Goal: Information Seeking & Learning: Learn about a topic

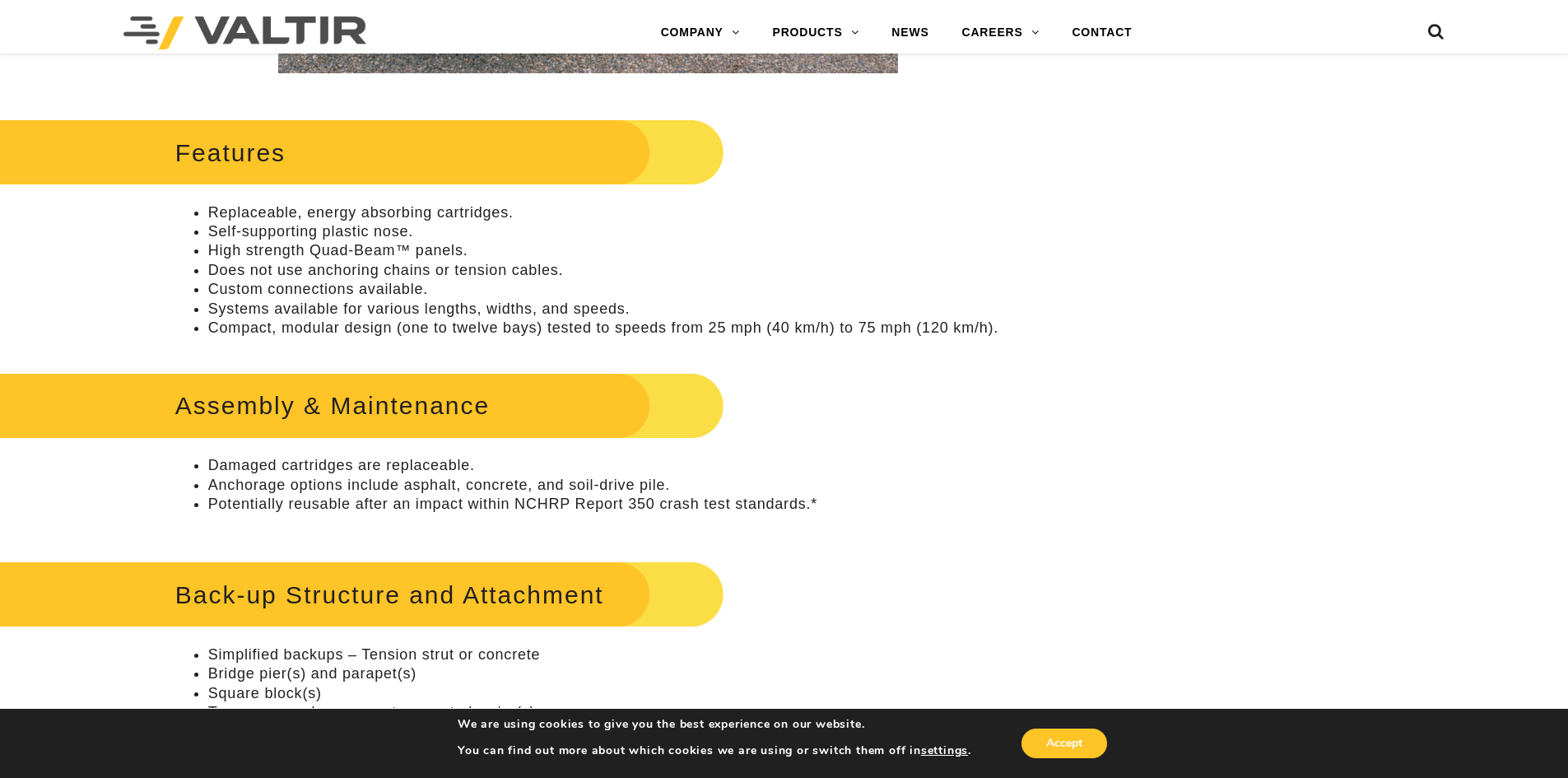
scroll to position [741, 0]
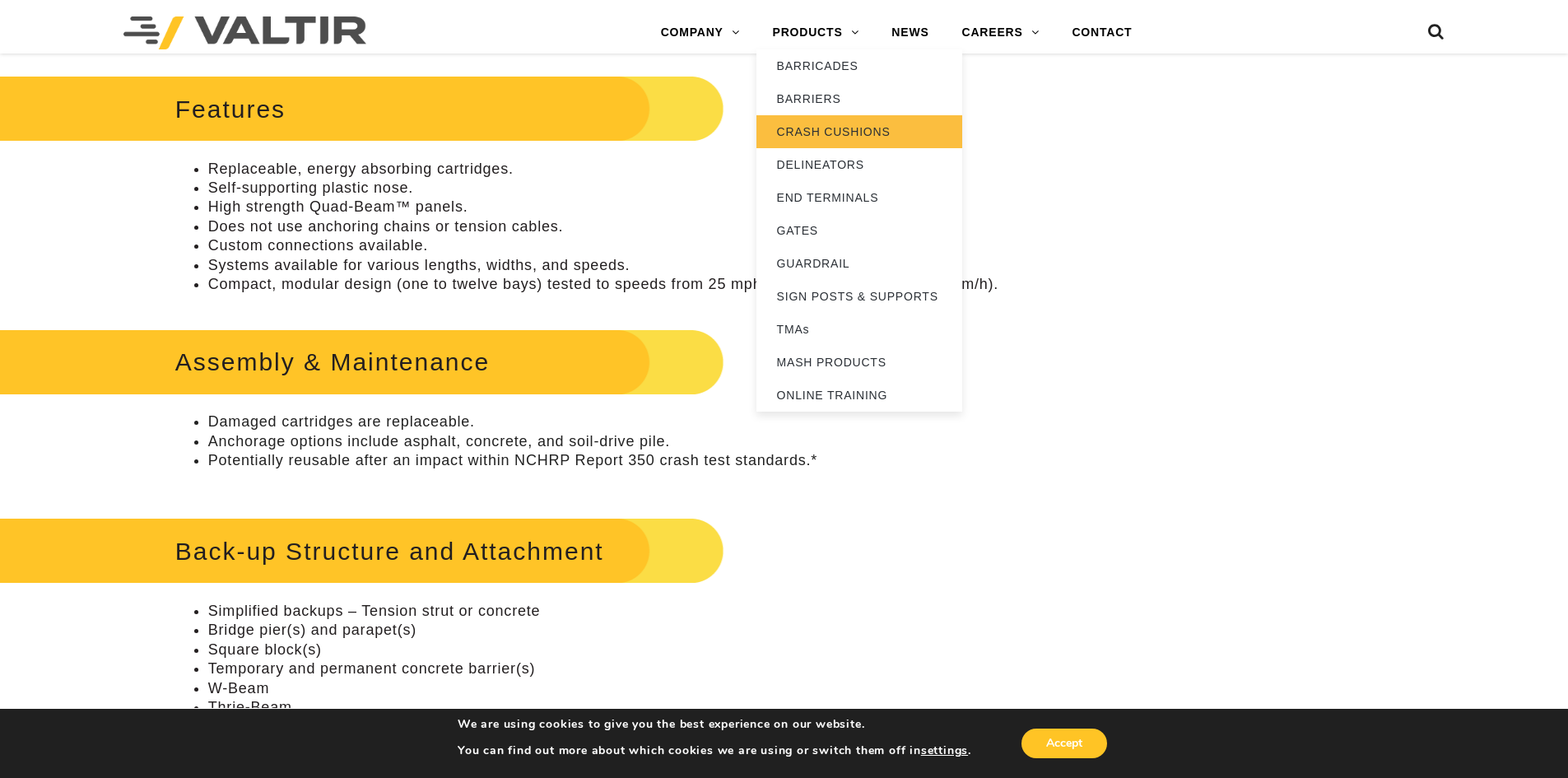
click at [846, 131] on link "CRASH CUSHIONS" at bounding box center [860, 131] width 206 height 33
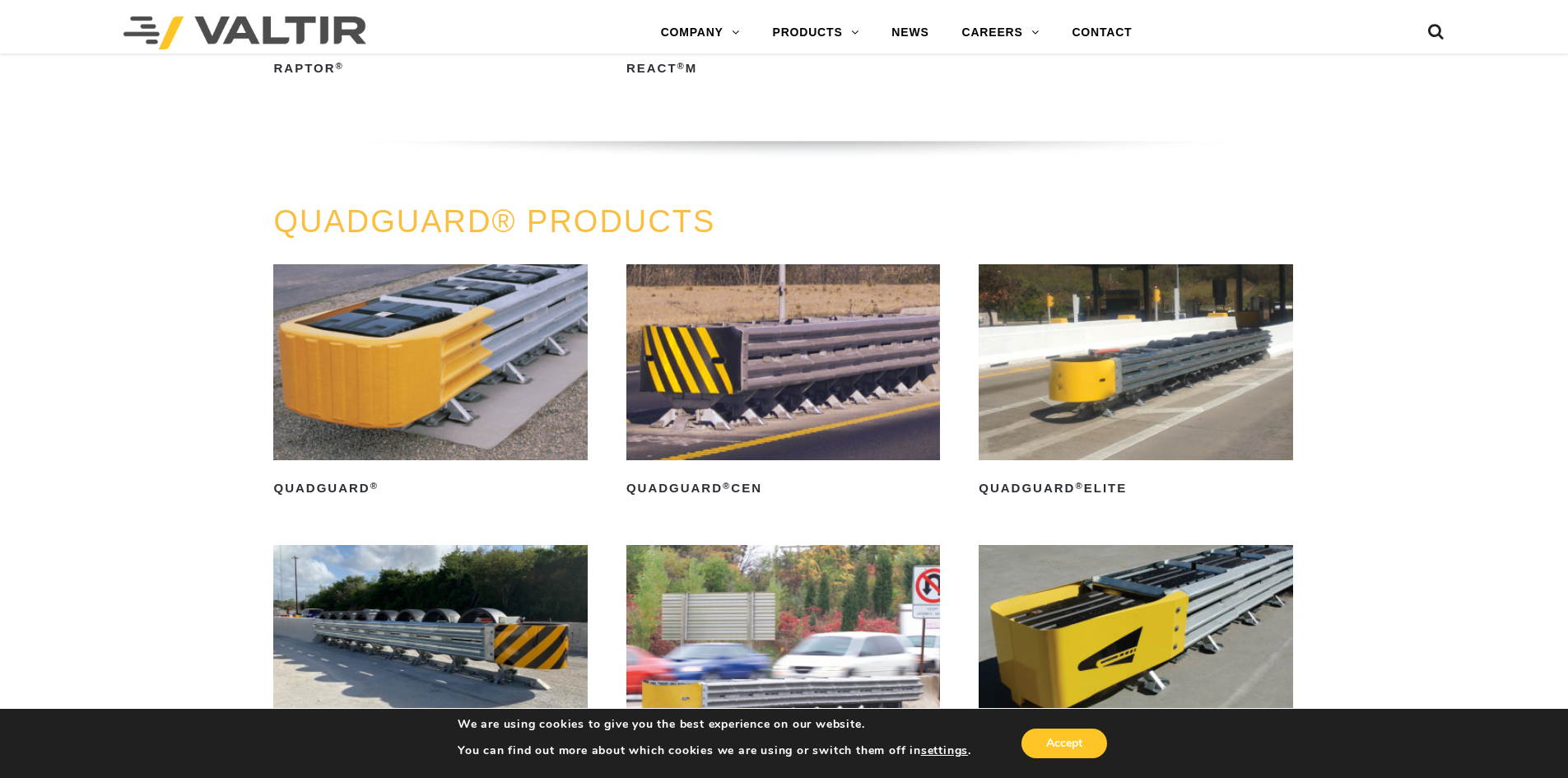
scroll to position [988, 0]
click at [411, 394] on img at bounding box center [430, 362] width 314 height 196
